Goal: Task Accomplishment & Management: Complete application form

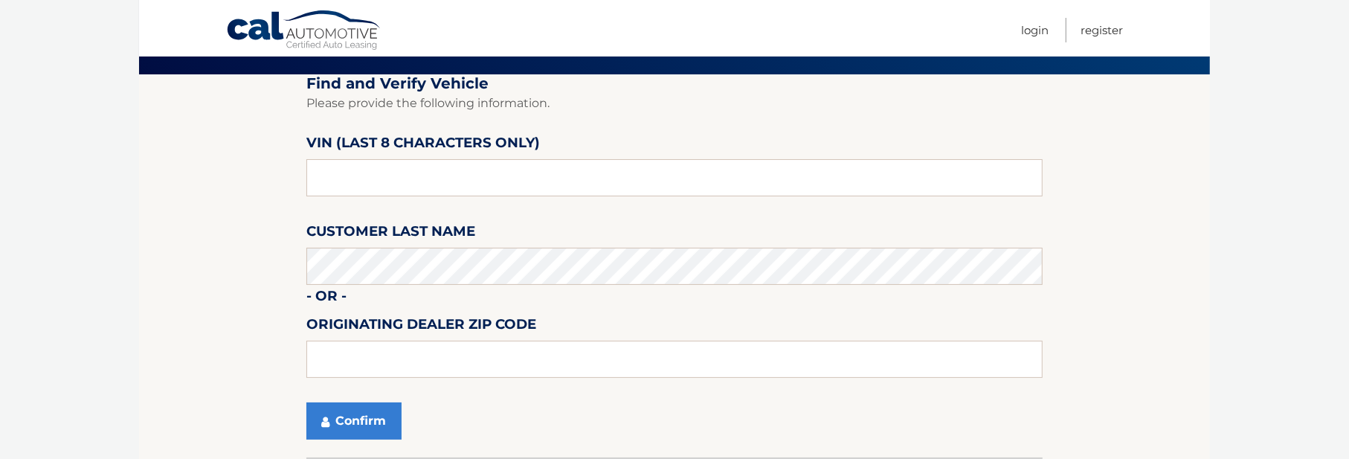
scroll to position [74, 0]
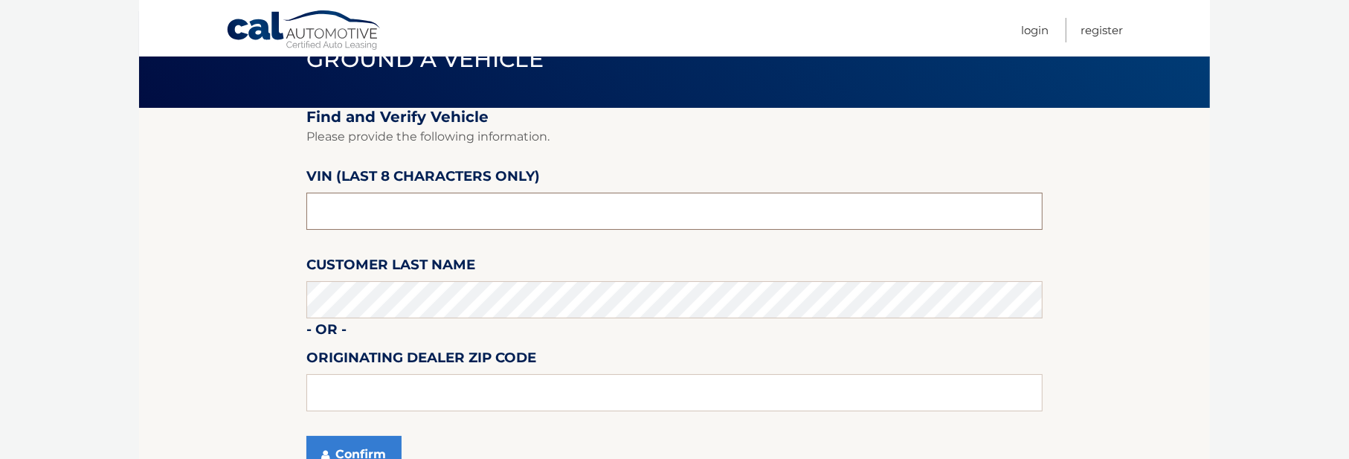
click at [320, 211] on input "text" at bounding box center [674, 211] width 736 height 37
click at [225, 205] on section "Find and Verify Vehicle Please provide the following information. VIN (last 8 c…" at bounding box center [674, 299] width 1071 height 383
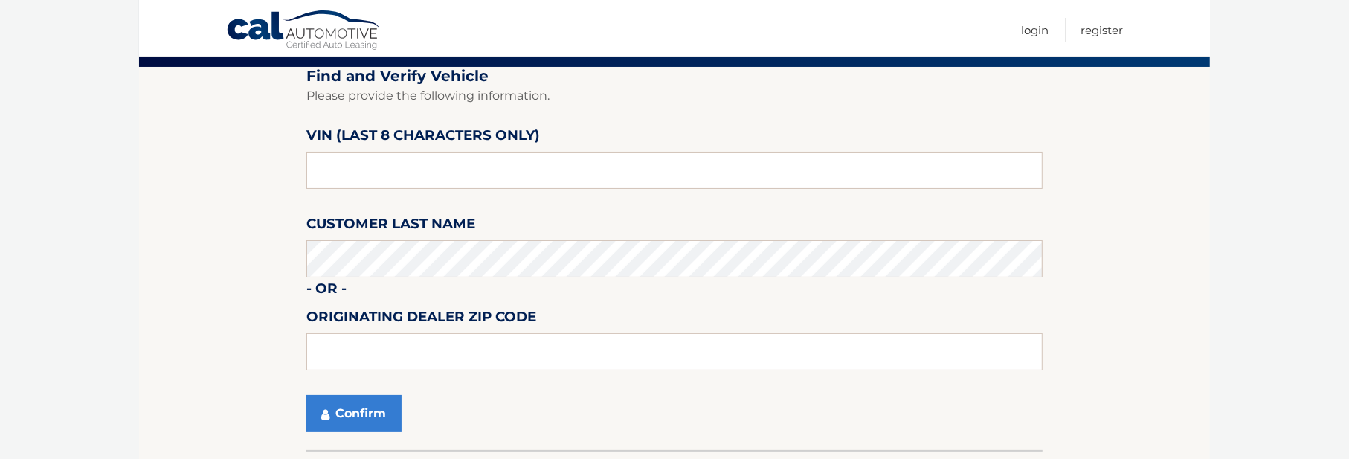
scroll to position [149, 0]
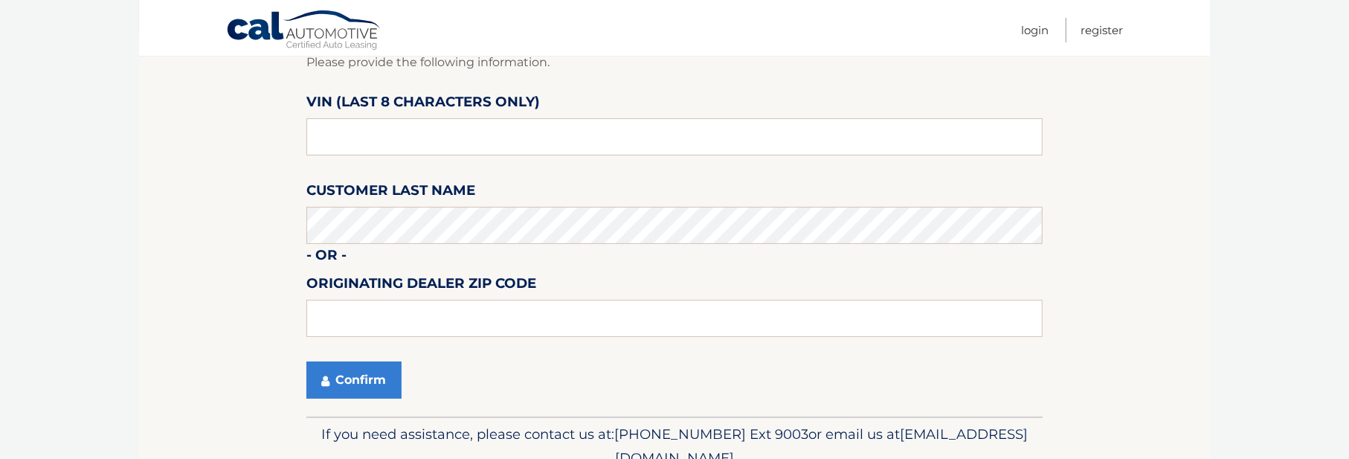
click at [145, 222] on section "Find and Verify Vehicle Please provide the following information. VIN (last 8 c…" at bounding box center [674, 224] width 1071 height 383
click at [358, 379] on button "Confirm" at bounding box center [353, 379] width 95 height 37
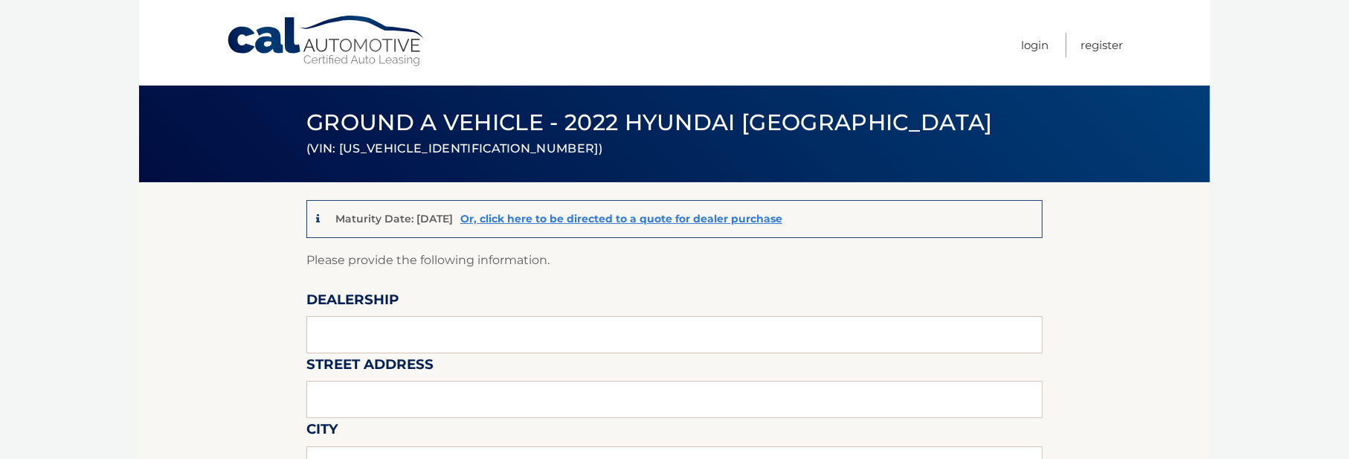
scroll to position [149, 0]
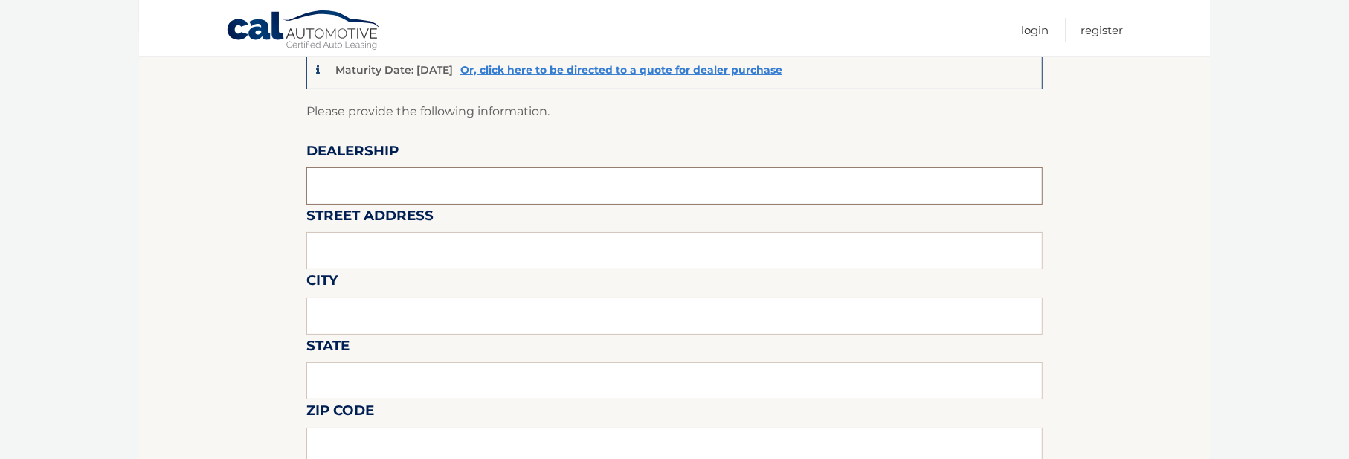
click at [344, 187] on input "text" at bounding box center [674, 185] width 736 height 37
type input "KING HYUNDAI"
click at [379, 251] on input "text" at bounding box center [674, 250] width 736 height 37
type input "1399 SOUTH FEDERAL HIGHWAY"
click at [375, 309] on input "text" at bounding box center [674, 315] width 736 height 37
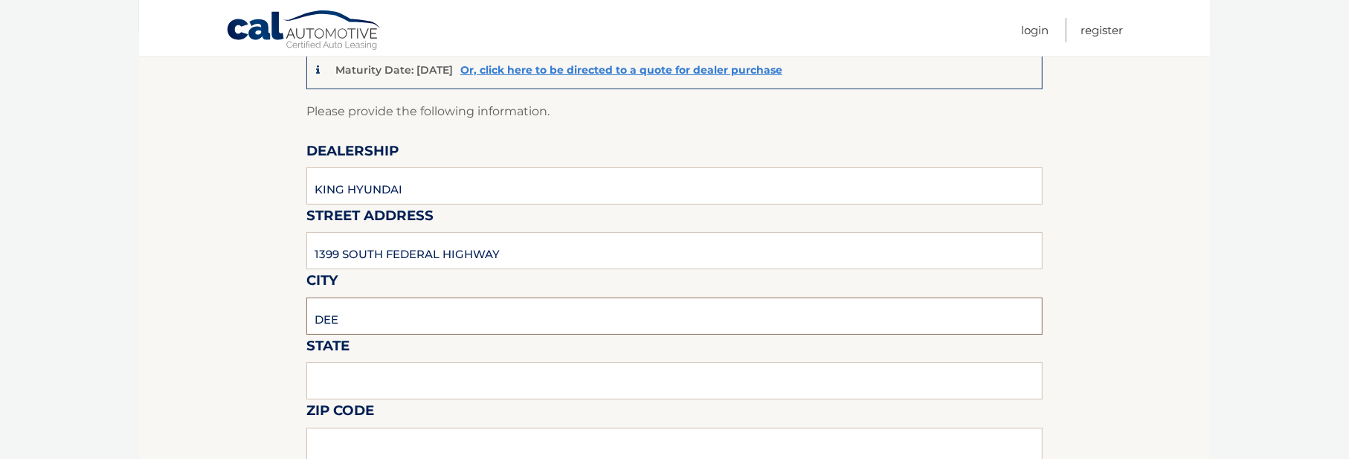
type input "DEERFIELD BEACH"
click at [333, 375] on input "text" at bounding box center [674, 380] width 736 height 37
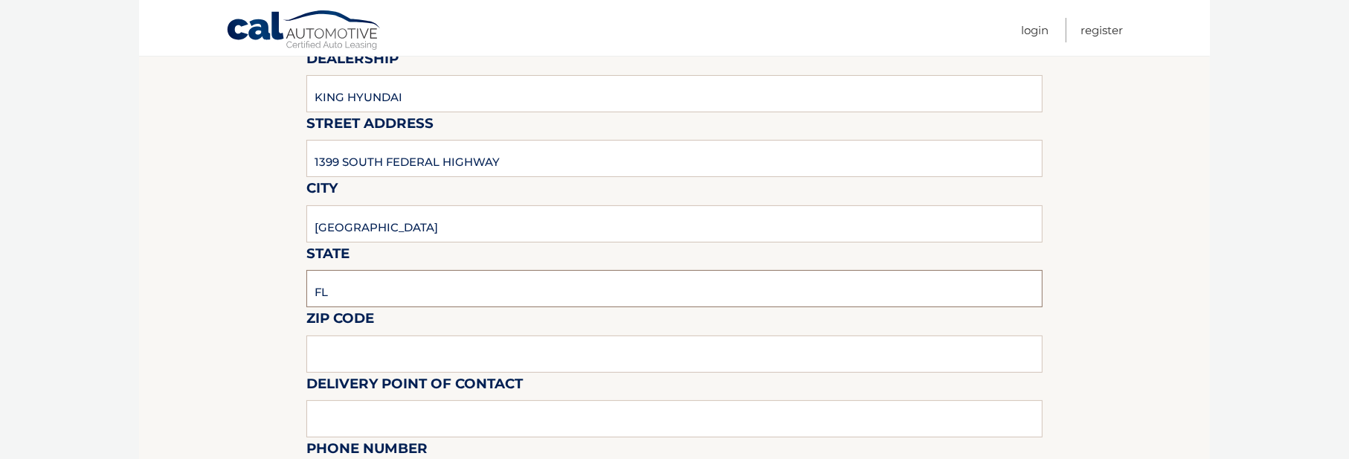
scroll to position [297, 0]
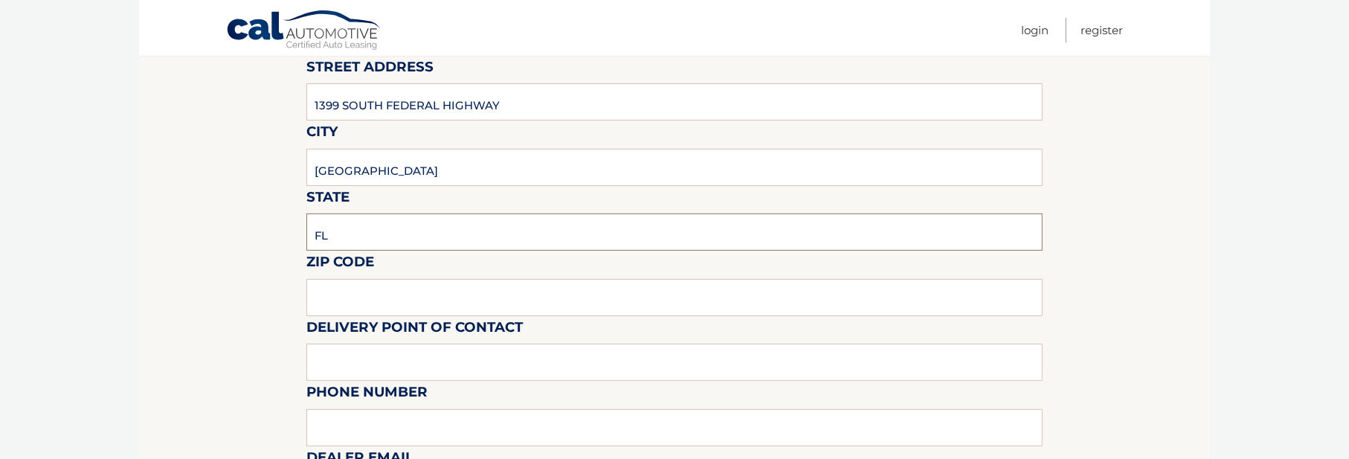
type input "FL"
click at [331, 300] on input "text" at bounding box center [674, 297] width 736 height 37
type input "33441"
click at [337, 360] on input "text" at bounding box center [674, 362] width 736 height 37
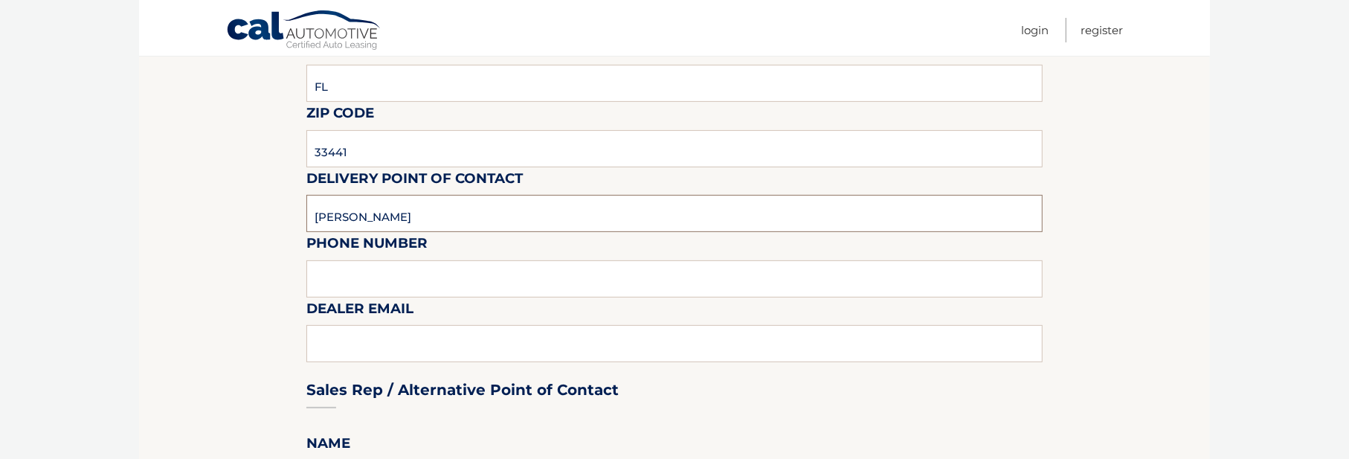
type input "CRAIG BOGART"
click at [332, 276] on input "text" at bounding box center [674, 278] width 736 height 37
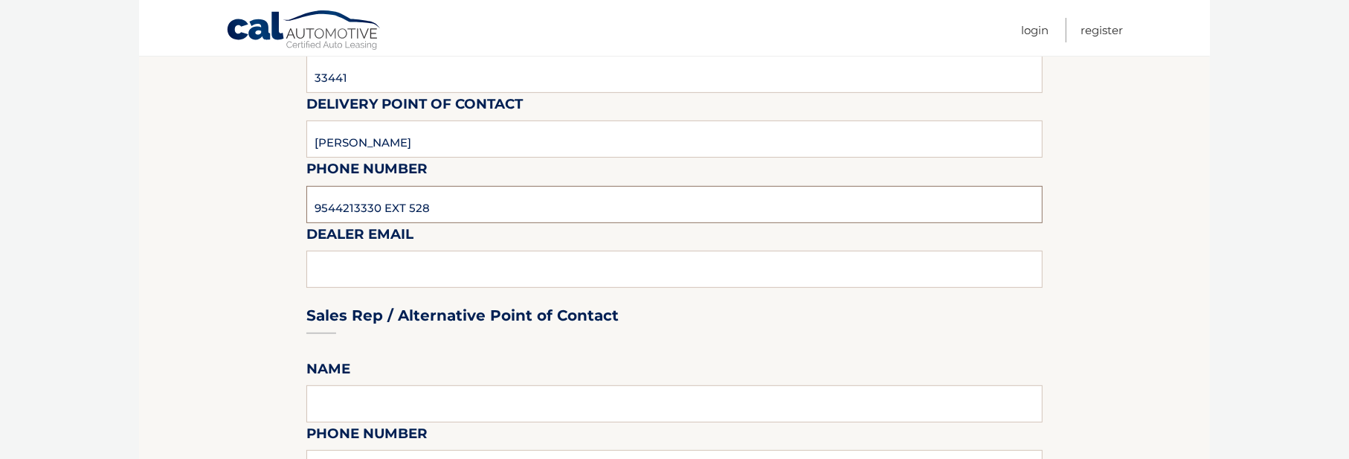
type input "9544213330 EXT 528"
click at [343, 256] on div "Sales Rep / Alternative Point of Contact" at bounding box center [674, 287] width 736 height 105
click at [343, 271] on div "Sales Rep / Alternative Point of Contact" at bounding box center [674, 287] width 736 height 105
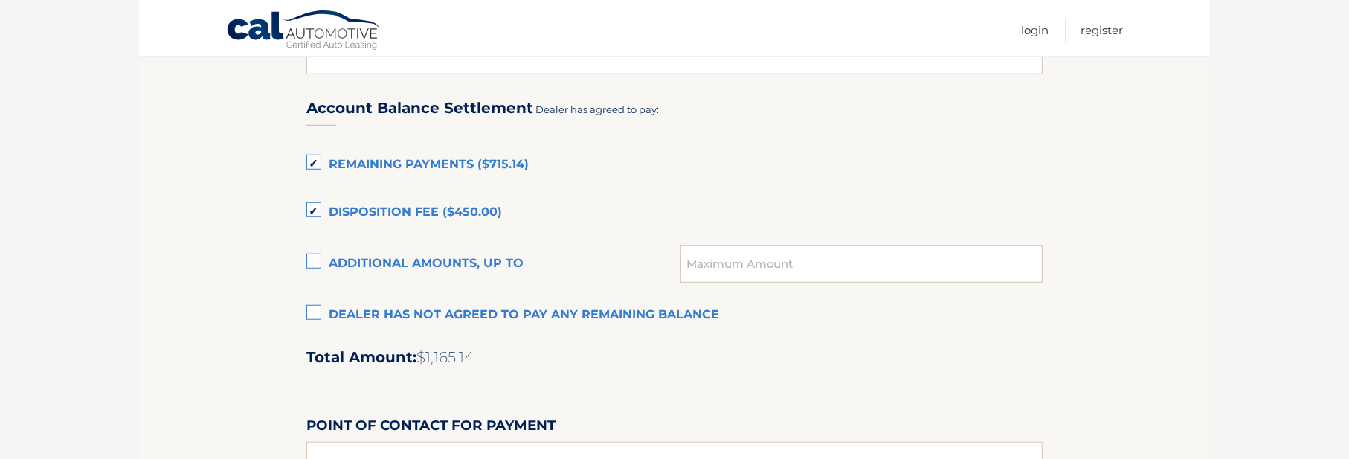
scroll to position [967, 0]
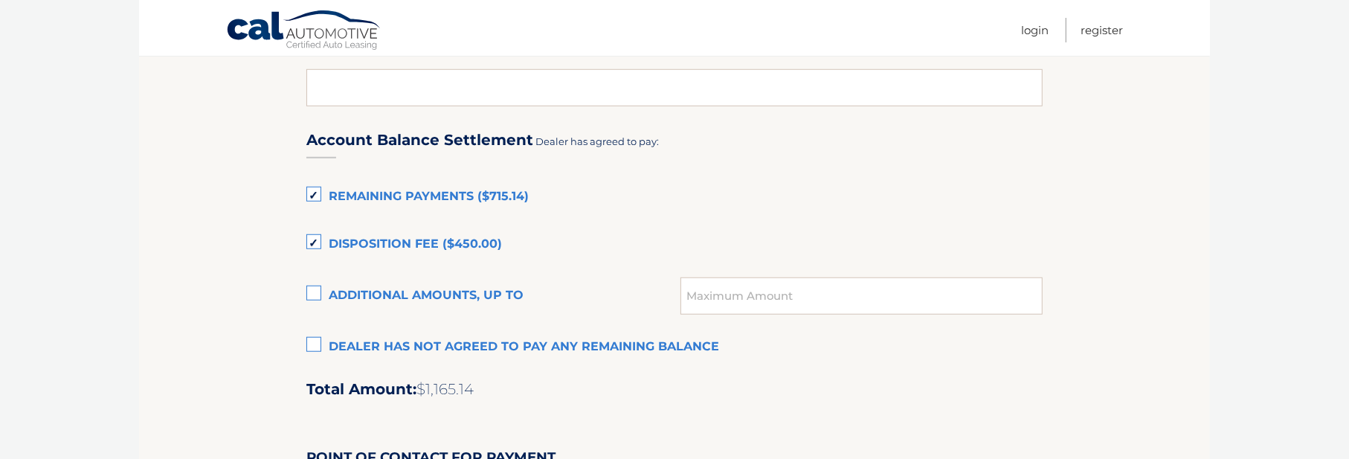
click at [310, 194] on label "Remaining Payments ($715.14)" at bounding box center [674, 197] width 736 height 30
click at [0, 0] on input "Remaining Payments ($715.14)" at bounding box center [0, 0] width 0 height 0
click at [313, 245] on label "Disposition Fee ($450.00)" at bounding box center [674, 245] width 736 height 30
click at [0, 0] on input "Disposition Fee ($450.00)" at bounding box center [0, 0] width 0 height 0
click at [206, 204] on section "Maturity Date: 11/01/2025 Or, click here to be directed to a quote for dealer p…" at bounding box center [674, 30] width 1071 height 1629
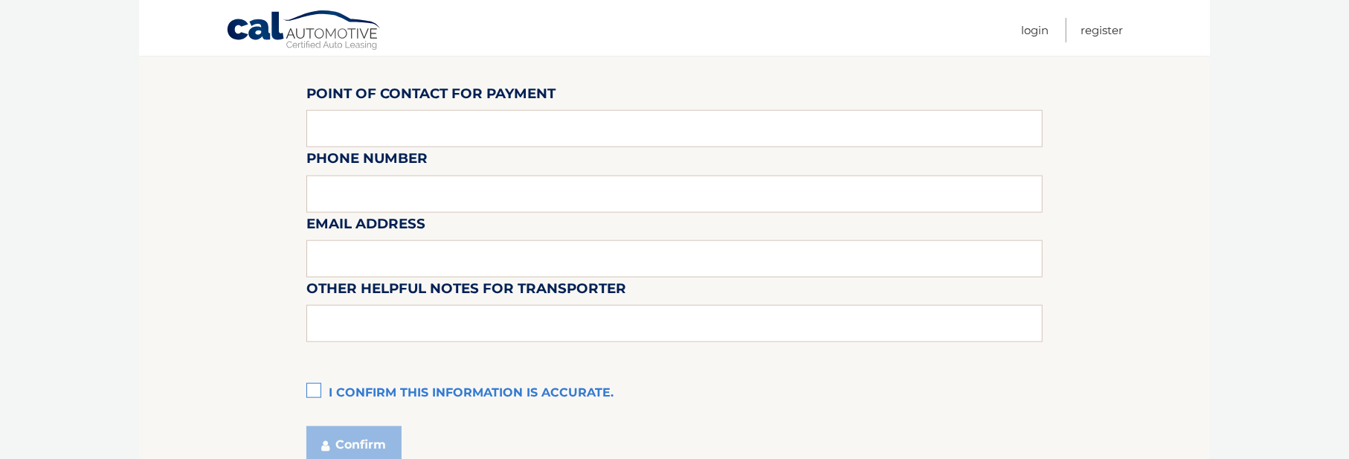
scroll to position [1413, 0]
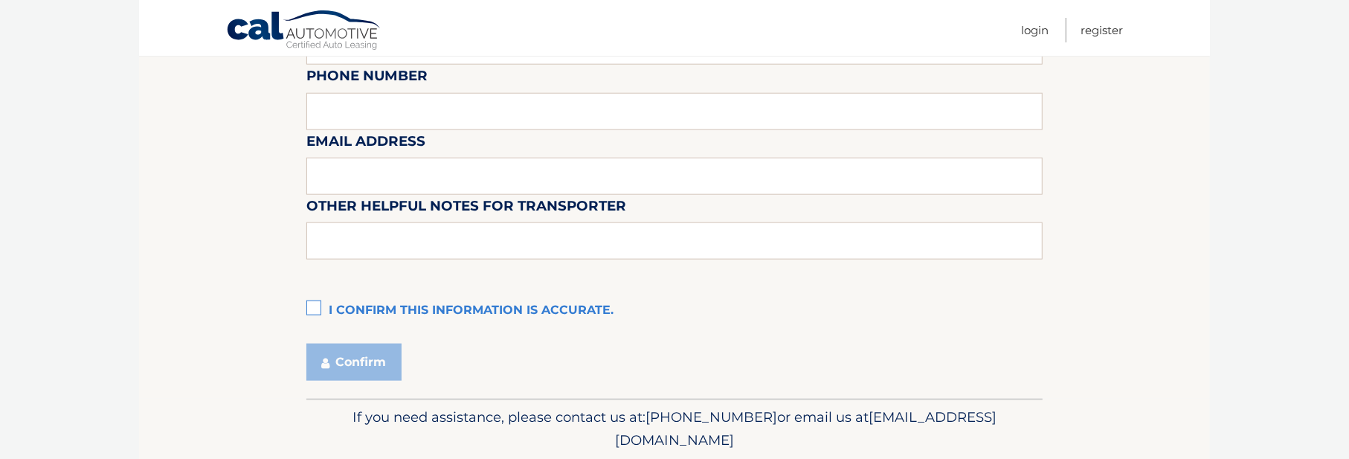
click at [312, 312] on label "I confirm this information is accurate." at bounding box center [674, 311] width 736 height 30
click at [0, 0] on input "I confirm this information is accurate." at bounding box center [0, 0] width 0 height 0
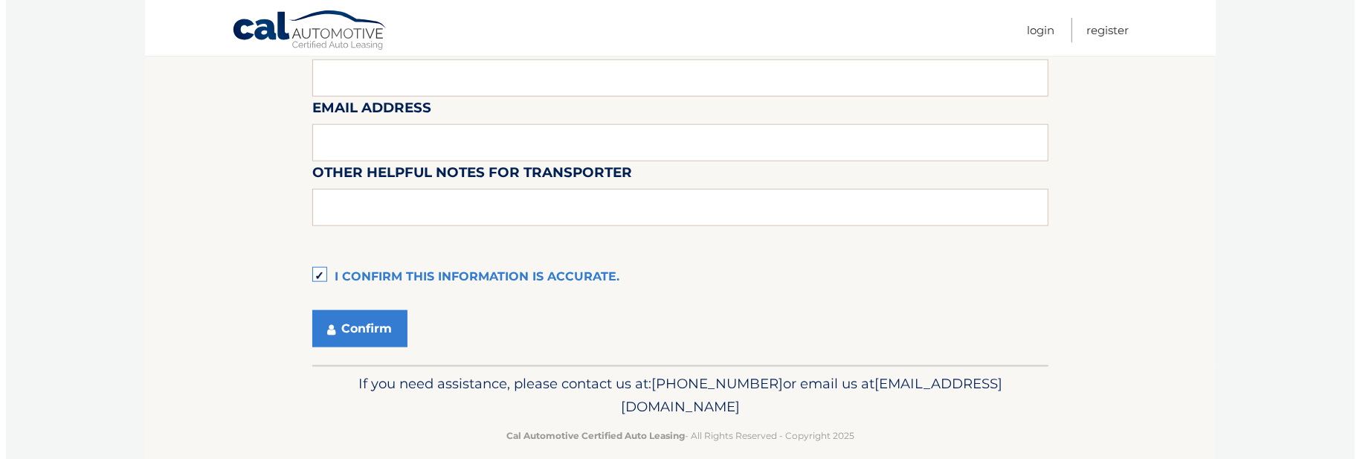
scroll to position [1464, 0]
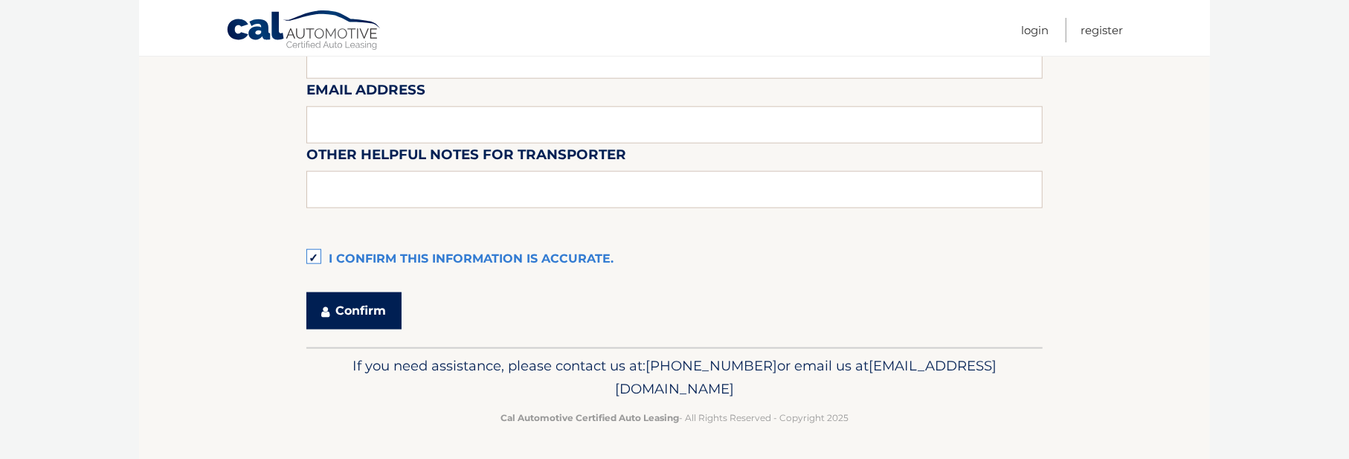
click at [371, 316] on button "Confirm" at bounding box center [353, 310] width 95 height 37
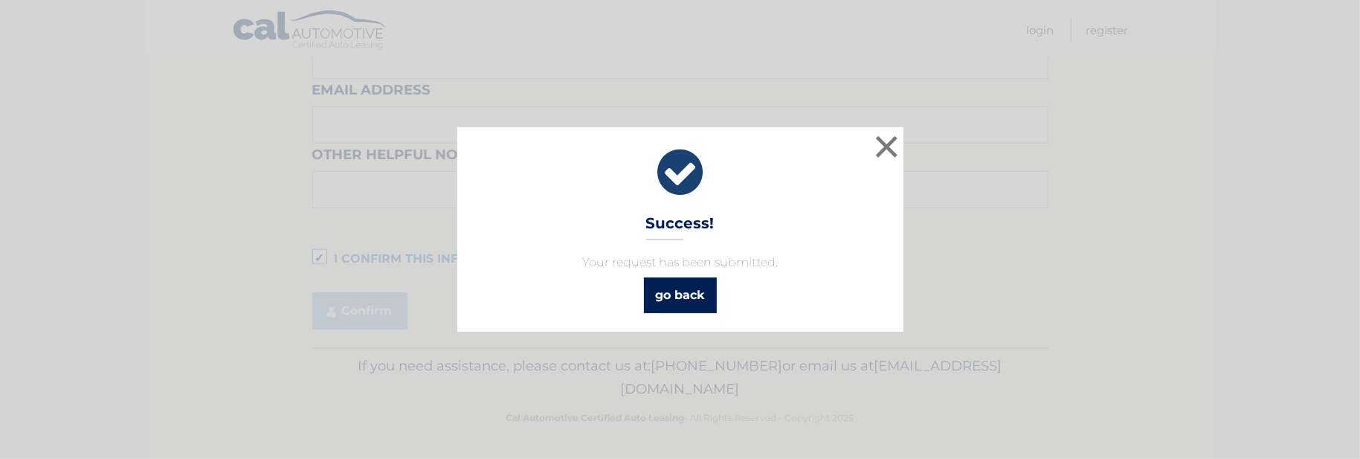
click at [680, 285] on link "go back" at bounding box center [680, 295] width 73 height 36
